Goal: Information Seeking & Learning: Compare options

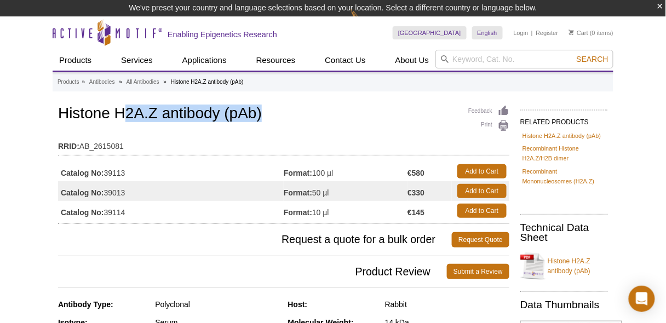
drag, startPoint x: 127, startPoint y: 119, endPoint x: 307, endPoint y: 119, distance: 180.3
click at [307, 119] on h1 "Histone H2A.Z antibody (pAb)" at bounding box center [283, 114] width 451 height 19
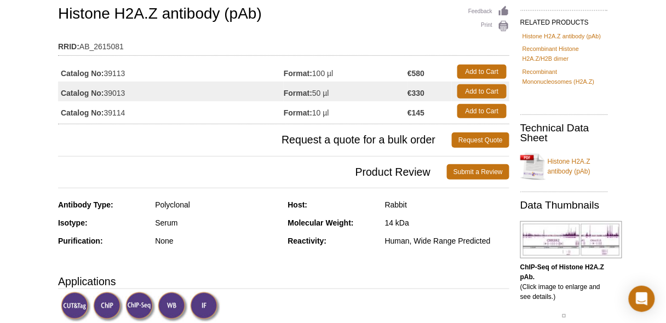
scroll to position [88, 0]
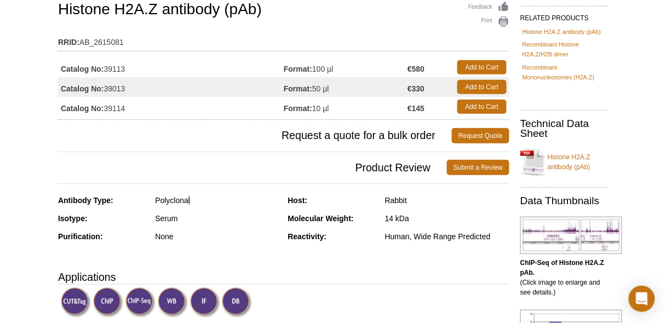
drag, startPoint x: 186, startPoint y: 202, endPoint x: 196, endPoint y: 202, distance: 9.9
click at [196, 202] on div "Polyclonal" at bounding box center [217, 201] width 124 height 10
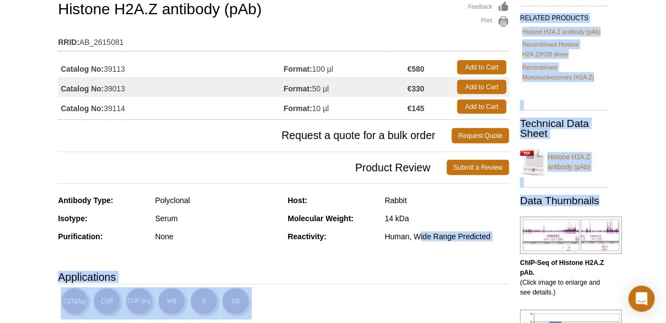
drag, startPoint x: 420, startPoint y: 242, endPoint x: 520, endPoint y: 243, distance: 100.3
click at [429, 237] on div "Human, Wide Range Predicted" at bounding box center [447, 237] width 124 height 10
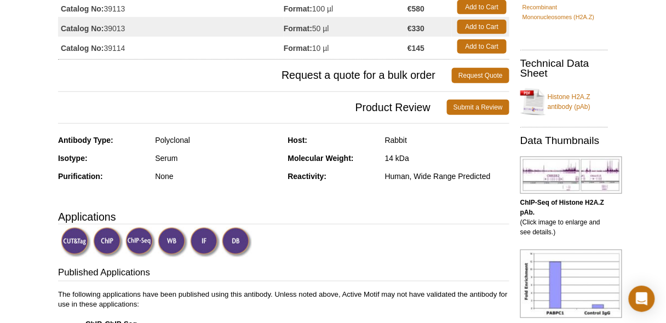
scroll to position [219, 0]
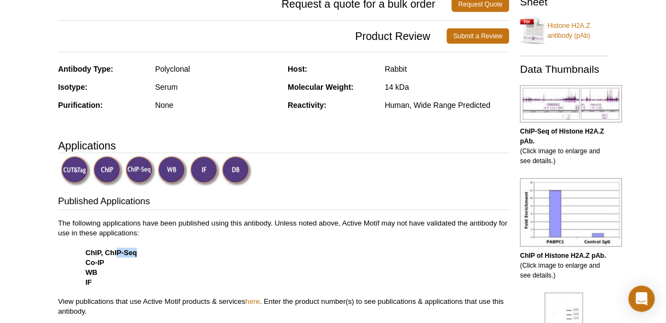
drag, startPoint x: 118, startPoint y: 249, endPoint x: 158, endPoint y: 255, distance: 39.9
click at [158, 255] on p "The following applications have been published using this antibody. Unless note…" at bounding box center [283, 268] width 451 height 99
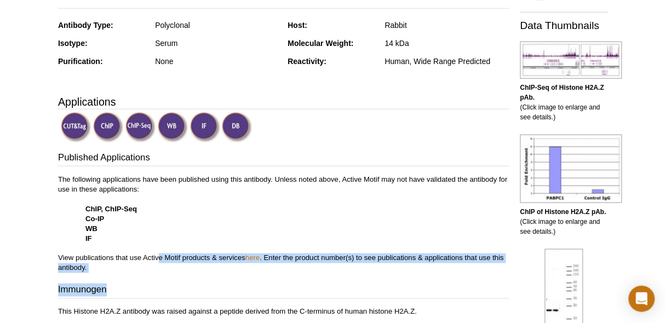
drag, startPoint x: 158, startPoint y: 255, endPoint x: 380, endPoint y: 272, distance: 222.5
click at [380, 272] on div "Published Applications The following applications have been published using thi…" at bounding box center [283, 261] width 451 height 220
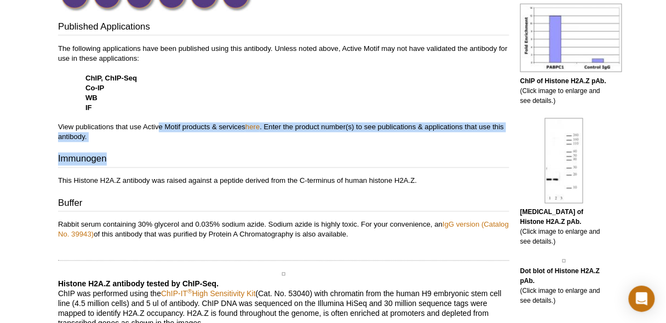
scroll to position [394, 0]
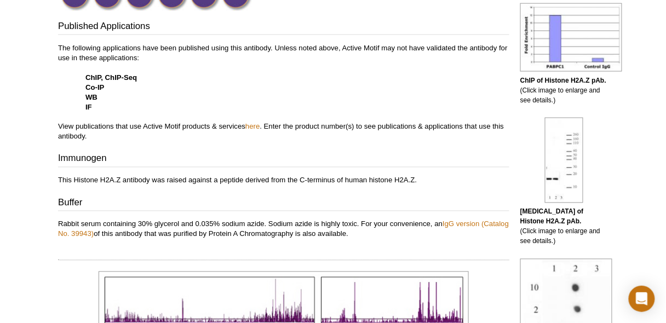
click at [279, 183] on p "This Histone H2A.Z antibody was raised against a peptide derived from the C-ter…" at bounding box center [283, 181] width 451 height 10
drag, startPoint x: 278, startPoint y: 180, endPoint x: 417, endPoint y: 180, distance: 139.2
click at [417, 180] on p "This Histone H2A.Z antibody was raised against a peptide derived from the C-ter…" at bounding box center [283, 181] width 451 height 10
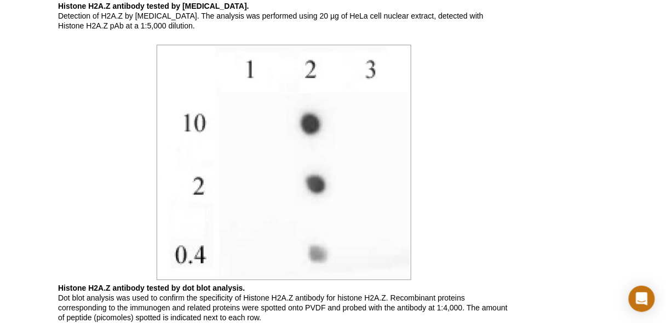
scroll to position [1490, 0]
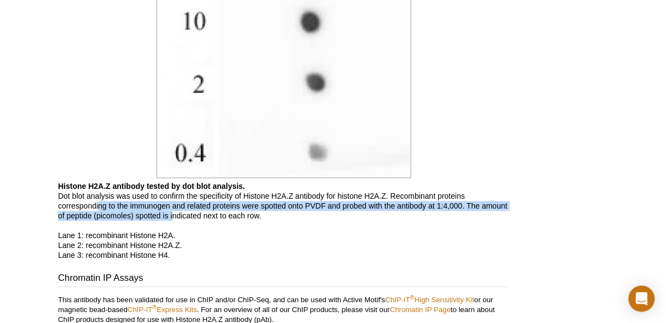
drag, startPoint x: 100, startPoint y: 209, endPoint x: 174, endPoint y: 217, distance: 73.8
click at [174, 217] on p "Histone H2A.Z antibody tested by dot blot analysis. Dot blot analysis was used …" at bounding box center [283, 221] width 451 height 79
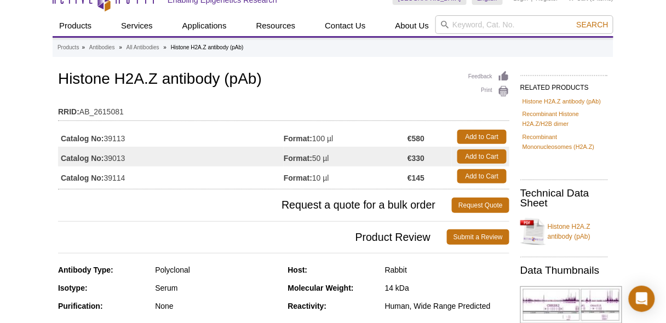
scroll to position [14, 0]
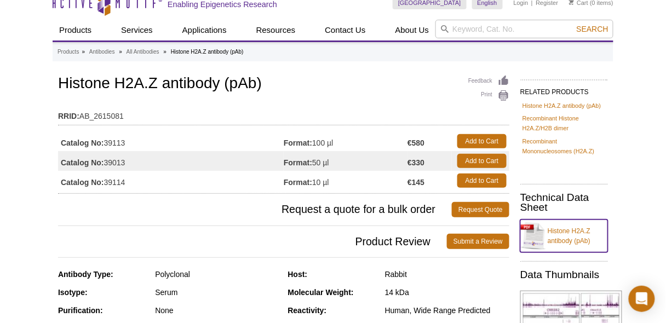
click at [567, 230] on link "Histone H2A.Z antibody (pAb)" at bounding box center [565, 236] width 88 height 33
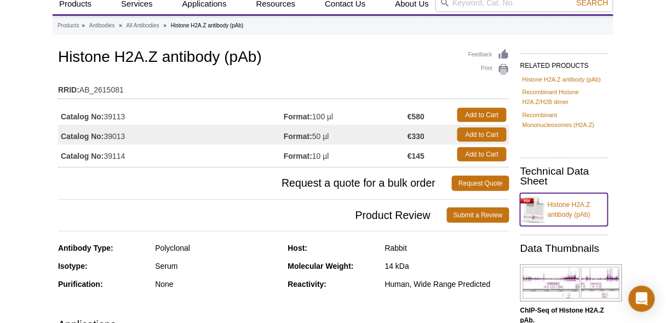
scroll to position [88, 0]
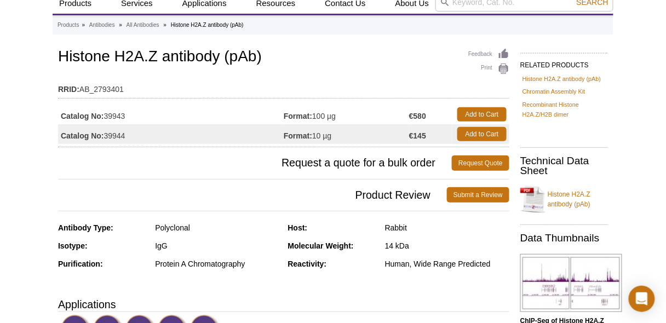
scroll to position [88, 0]
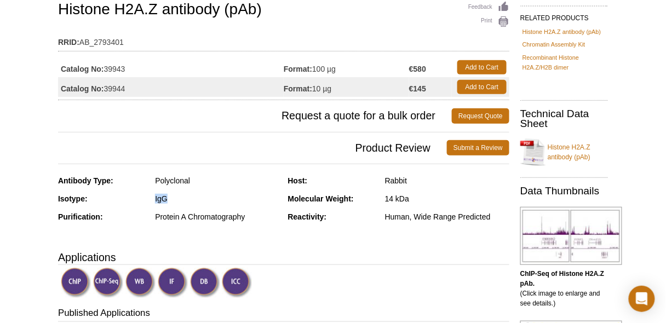
drag, startPoint x: 152, startPoint y: 199, endPoint x: 176, endPoint y: 198, distance: 24.7
click at [176, 198] on div "Isotype: IgG" at bounding box center [169, 203] width 222 height 18
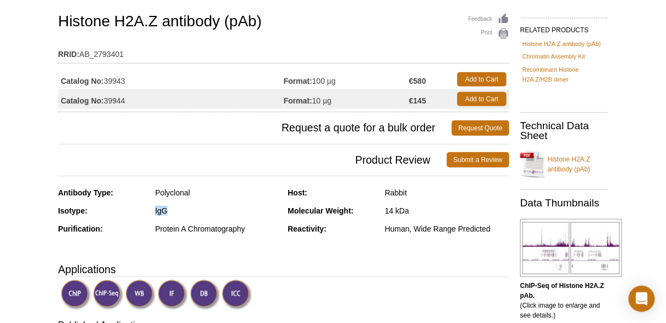
scroll to position [0, 0]
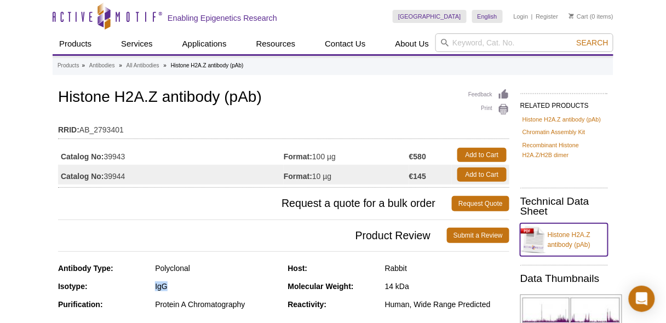
click at [556, 238] on link "Histone H2A.Z antibody (pAb)" at bounding box center [565, 240] width 88 height 33
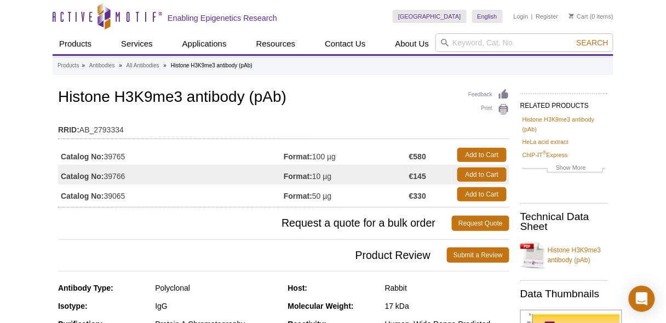
scroll to position [44, 0]
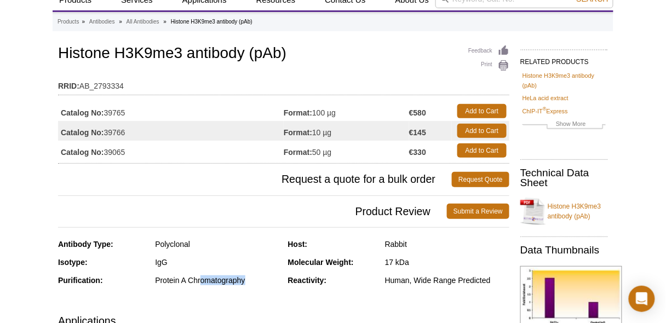
drag, startPoint x: 202, startPoint y: 280, endPoint x: 273, endPoint y: 288, distance: 71.7
click at [273, 288] on div "Purification: Protein A Chromatography" at bounding box center [169, 285] width 222 height 18
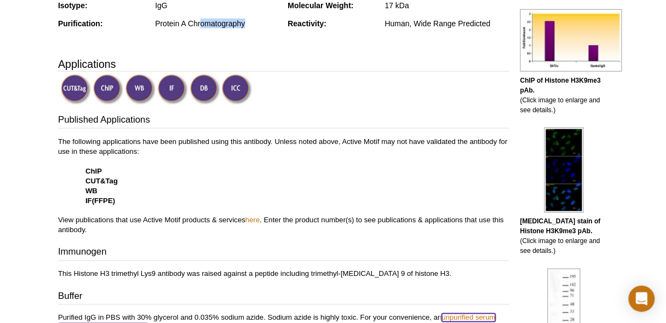
scroll to position [438, 0]
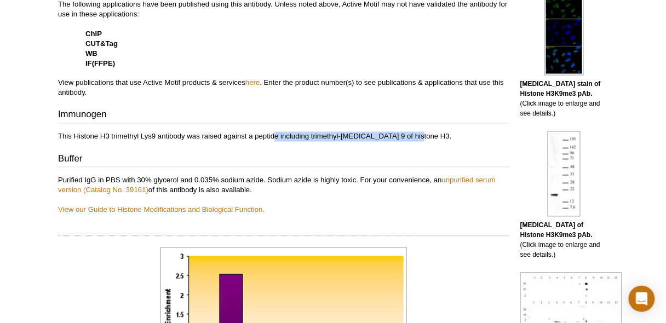
drag, startPoint x: 276, startPoint y: 135, endPoint x: 477, endPoint y: 136, distance: 201.1
click at [477, 136] on p "This Histone H3 trimethyl Lys9 antibody was raised against a peptide including …" at bounding box center [283, 137] width 451 height 10
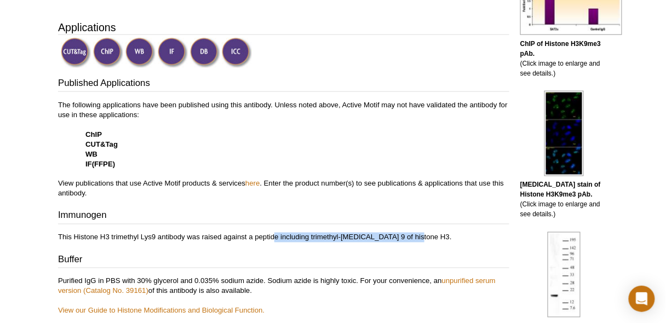
scroll to position [0, 0]
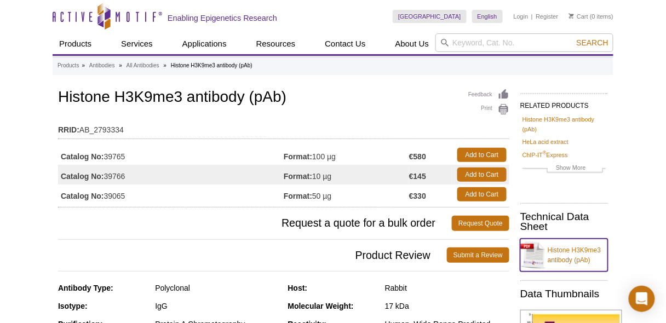
click at [536, 252] on link "Histone H3K9me3 antibody (pAb)" at bounding box center [565, 255] width 88 height 33
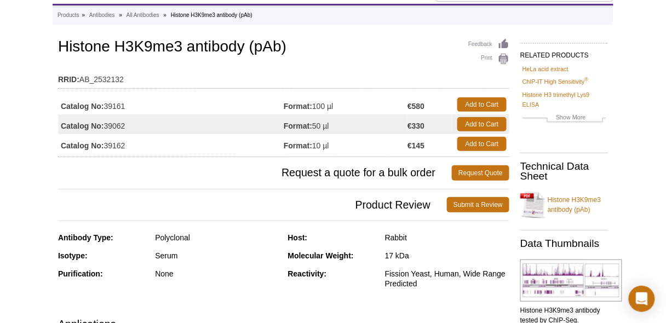
scroll to position [88, 0]
